Goal: Check status: Check status

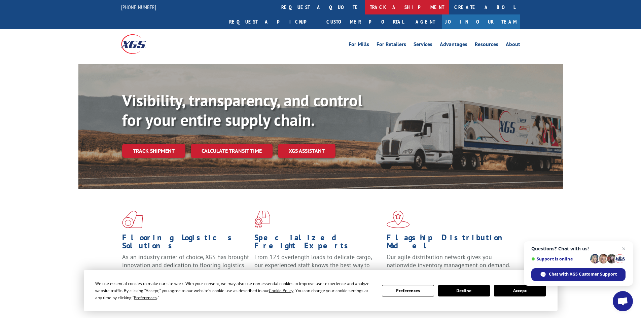
click at [365, 11] on link "track a shipment" at bounding box center [407, 7] width 85 height 14
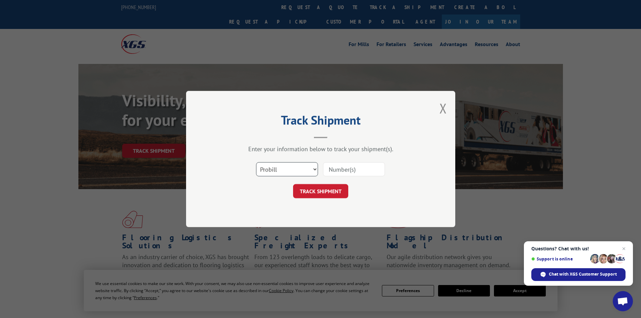
click at [267, 174] on select "Select category... Probill BOL PO" at bounding box center [287, 169] width 62 height 14
select select "bol"
click at [256, 162] on select "Select category... Probill BOL PO" at bounding box center [287, 169] width 62 height 14
paste input "7028518"
type input "7028518"
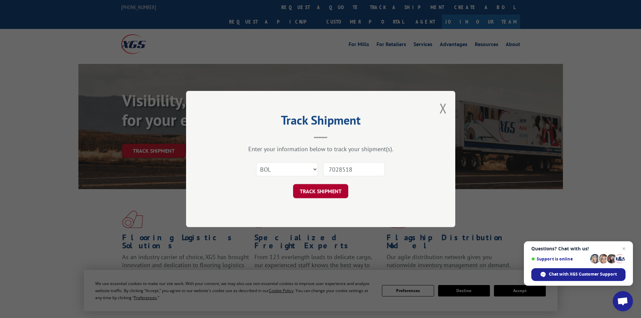
click at [345, 192] on button "TRACK SHIPMENT" at bounding box center [320, 191] width 55 height 14
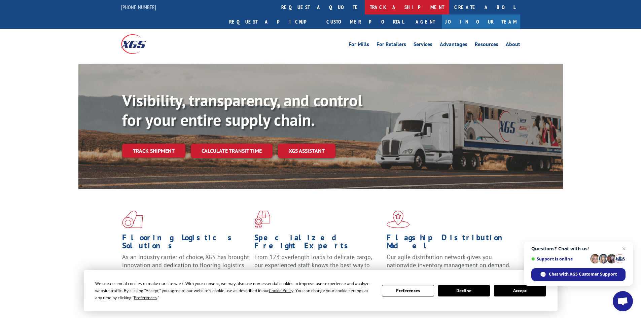
click at [365, 8] on link "track a shipment" at bounding box center [407, 7] width 85 height 14
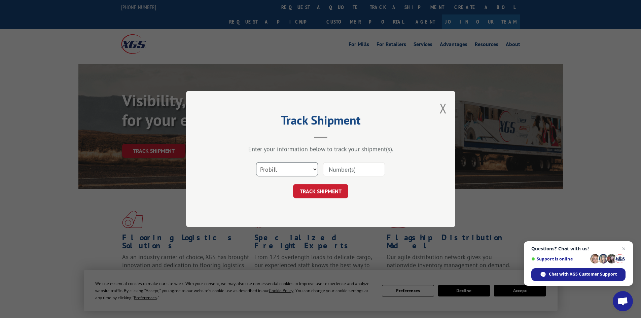
click at [276, 170] on select "Select category... Probill BOL PO" at bounding box center [287, 169] width 62 height 14
select select "bol"
click at [256, 162] on select "Select category... Probill BOL PO" at bounding box center [287, 169] width 62 height 14
paste input "869127"
type input "869127"
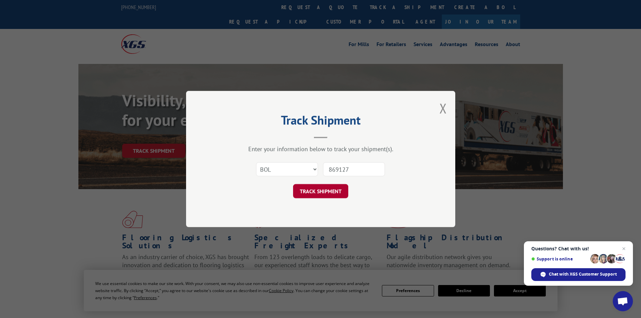
click at [329, 189] on button "TRACK SHIPMENT" at bounding box center [320, 191] width 55 height 14
